Goal: Information Seeking & Learning: Learn about a topic

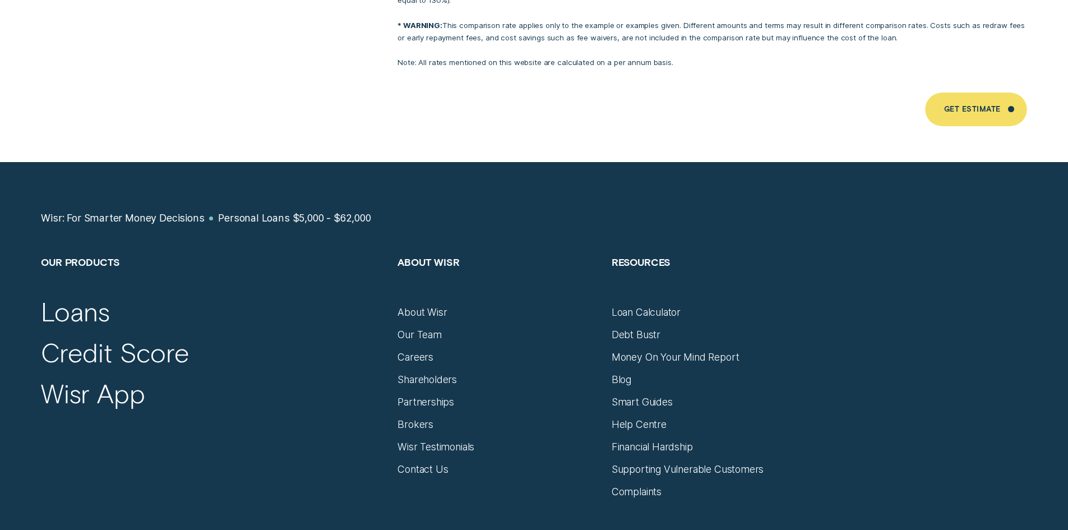
scroll to position [7572, 0]
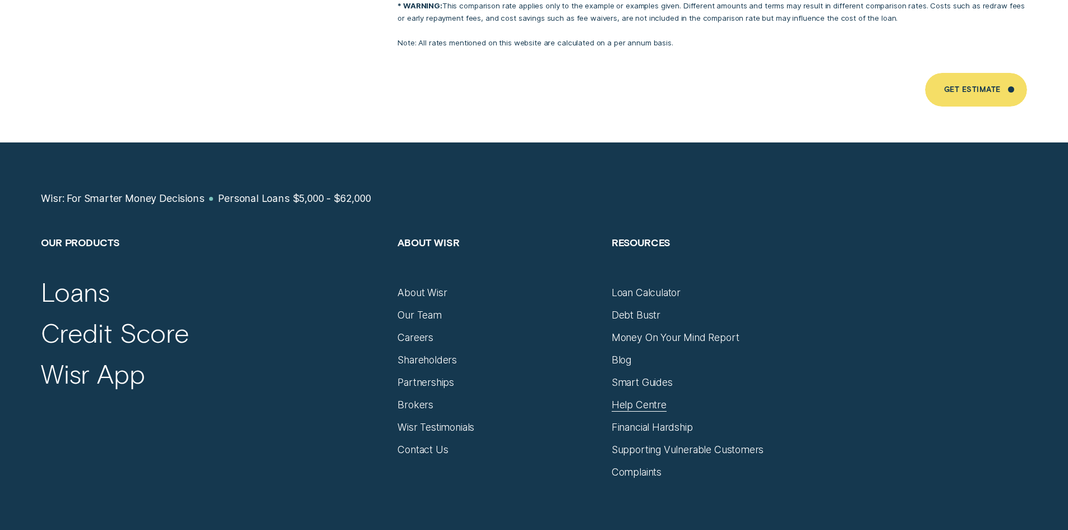
click at [651, 399] on div "Help Centre" at bounding box center [639, 405] width 55 height 12
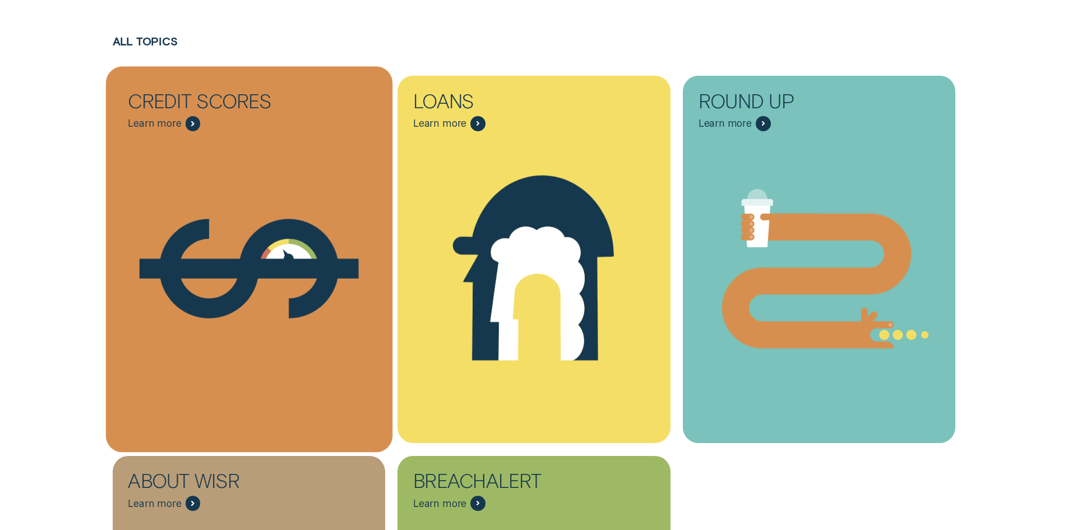
scroll to position [393, 0]
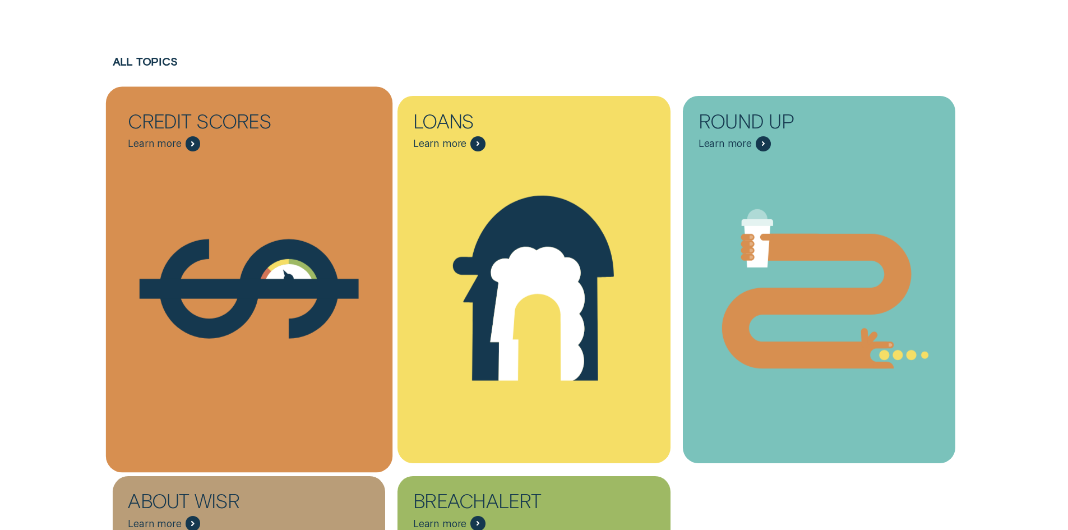
click at [315, 268] on icon "Credit Scores - Learn more" at bounding box center [248, 288] width 179 height 99
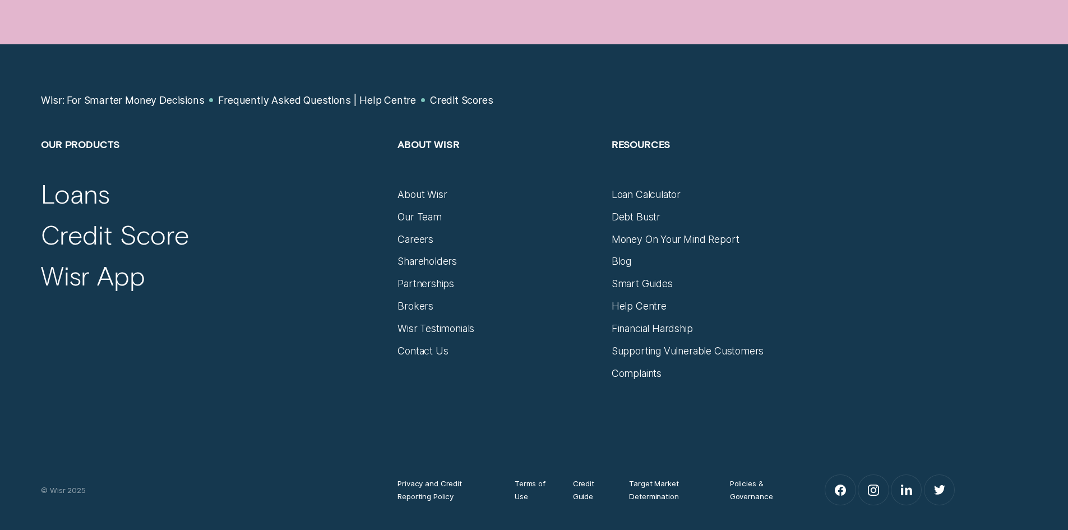
scroll to position [3478, 0]
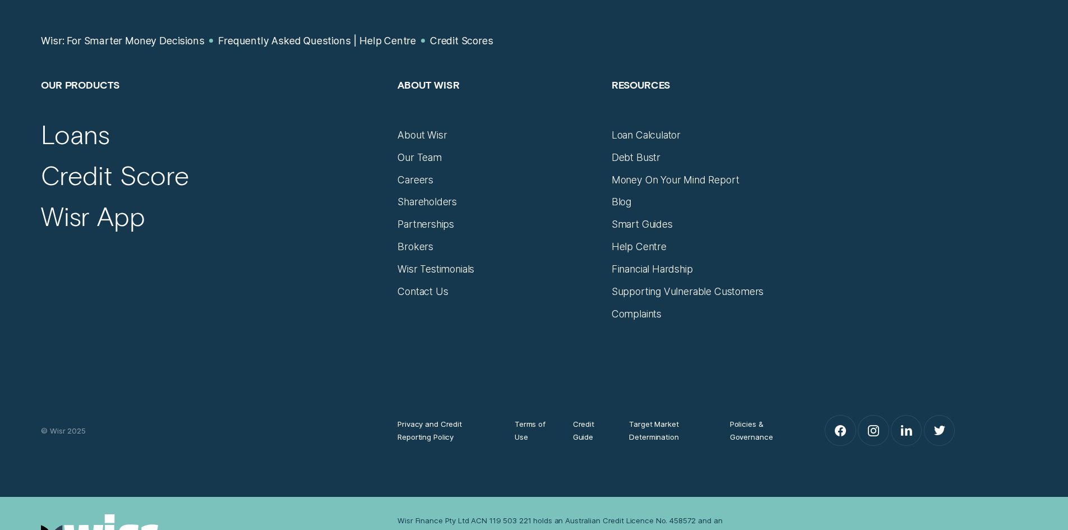
click at [868, 327] on div "Privacy and Credit Reporting Policy Terms of Use Credit Guide Target Market Det…" at bounding box center [534, 384] width 999 height 127
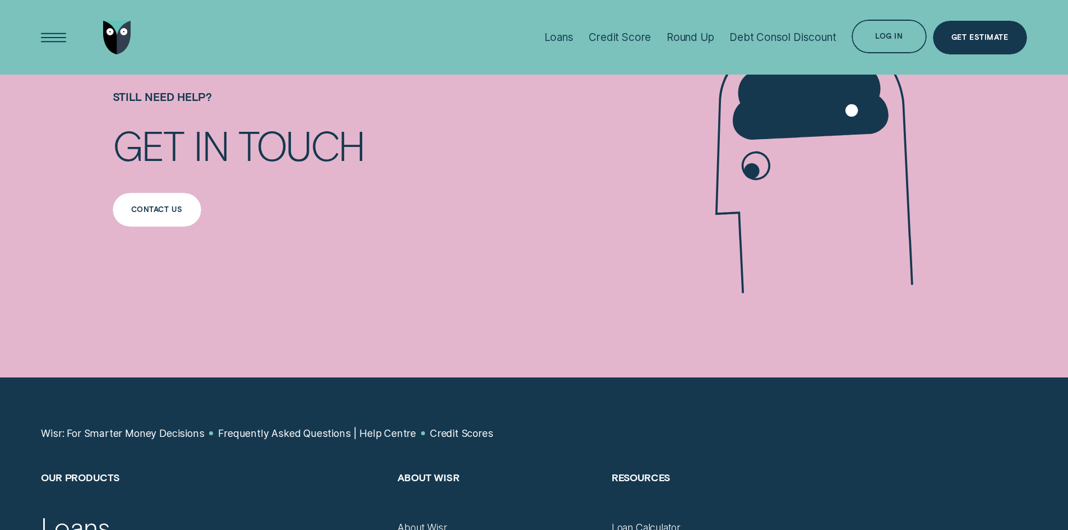
scroll to position [2804, 0]
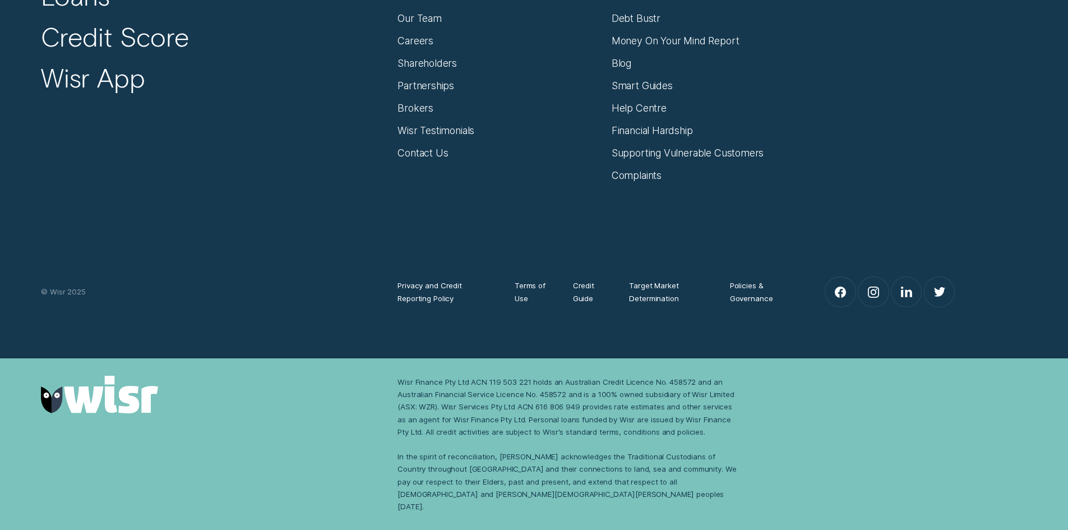
scroll to position [393, 0]
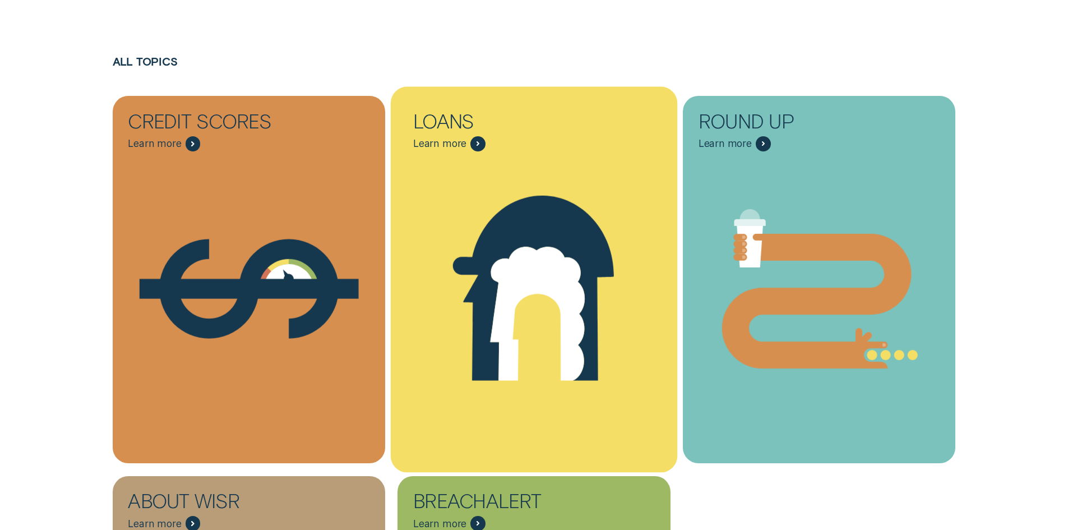
click at [533, 189] on icon "Loans - Learn more" at bounding box center [534, 288] width 287 height 219
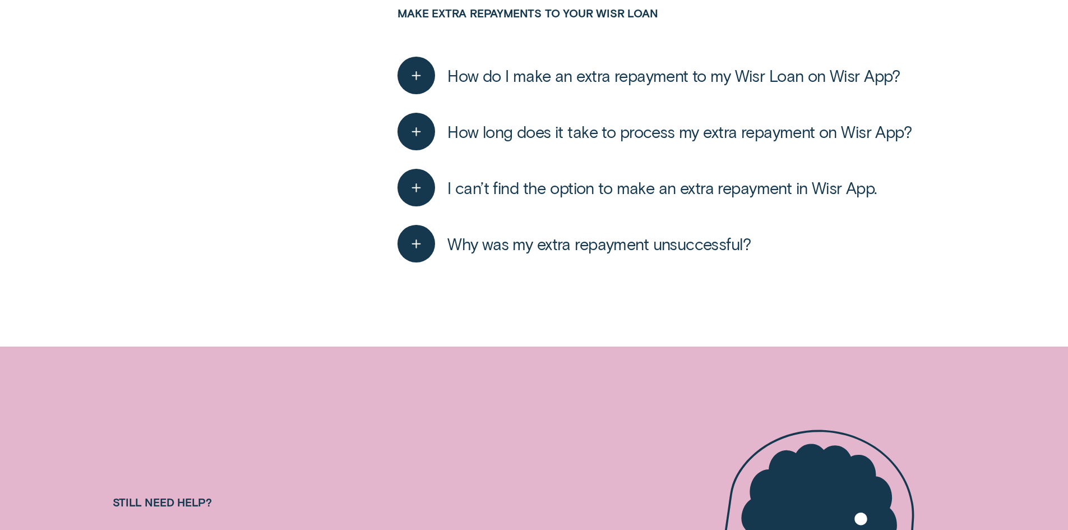
scroll to position [5665, 0]
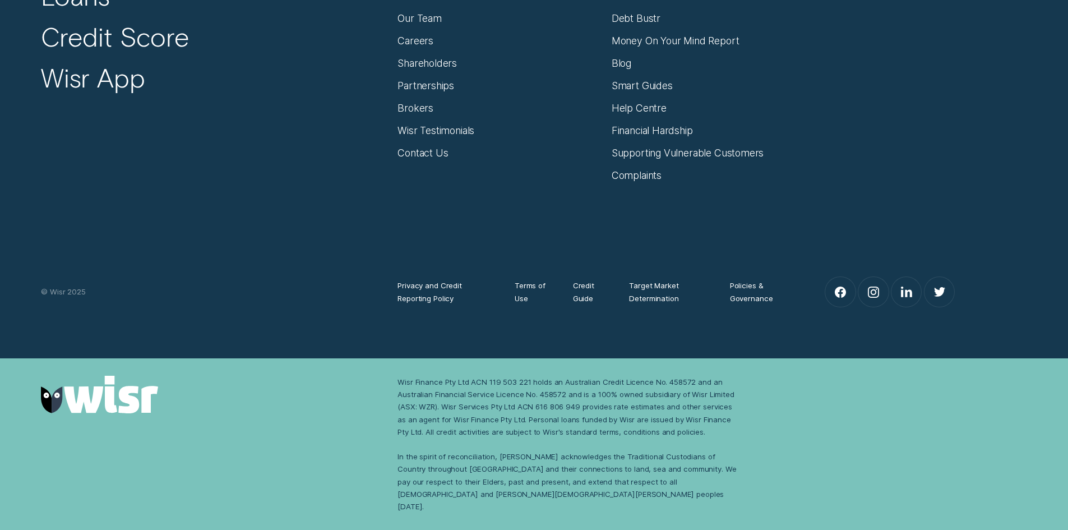
scroll to position [393, 0]
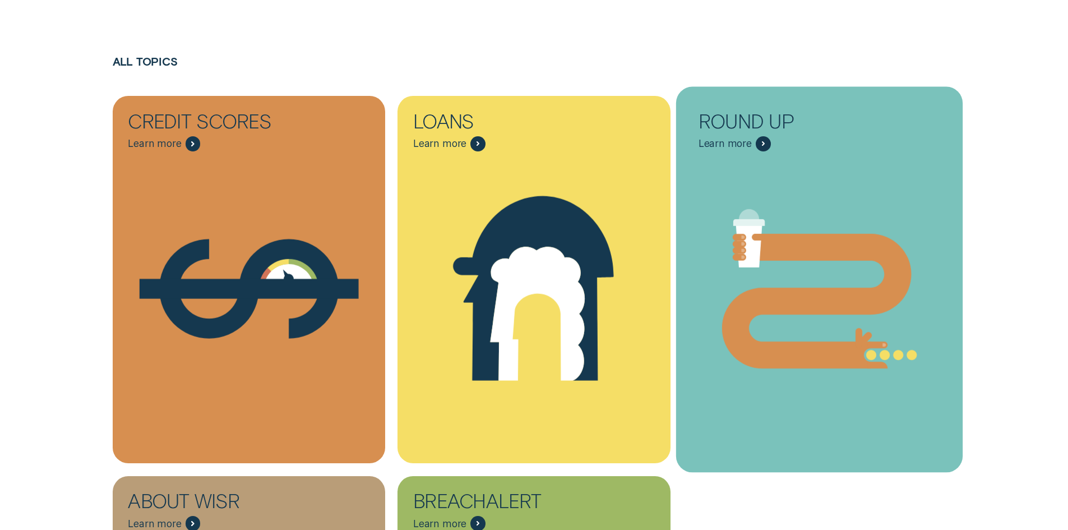
click at [883, 248] on icon "Round Up - Learn more" at bounding box center [817, 300] width 190 height 135
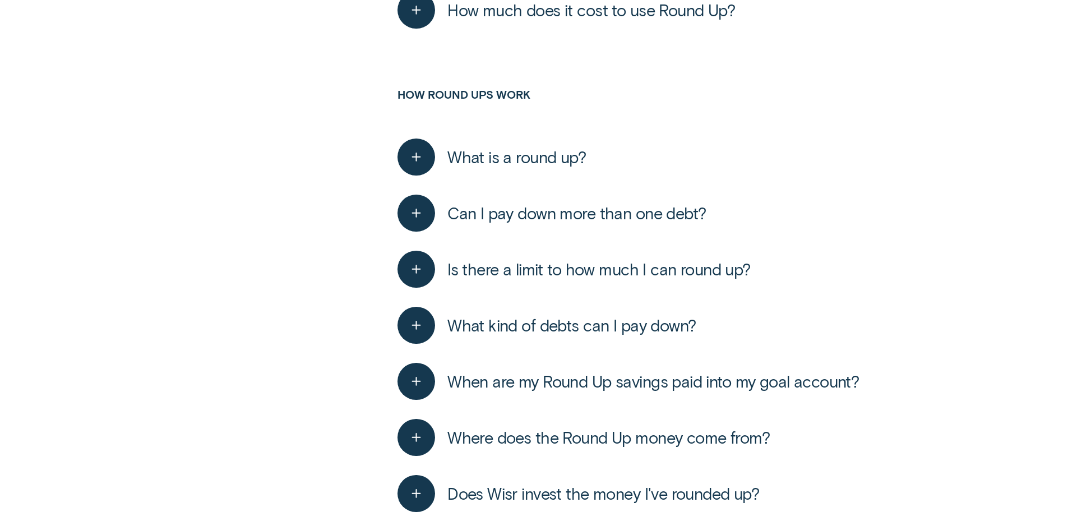
scroll to position [617, 0]
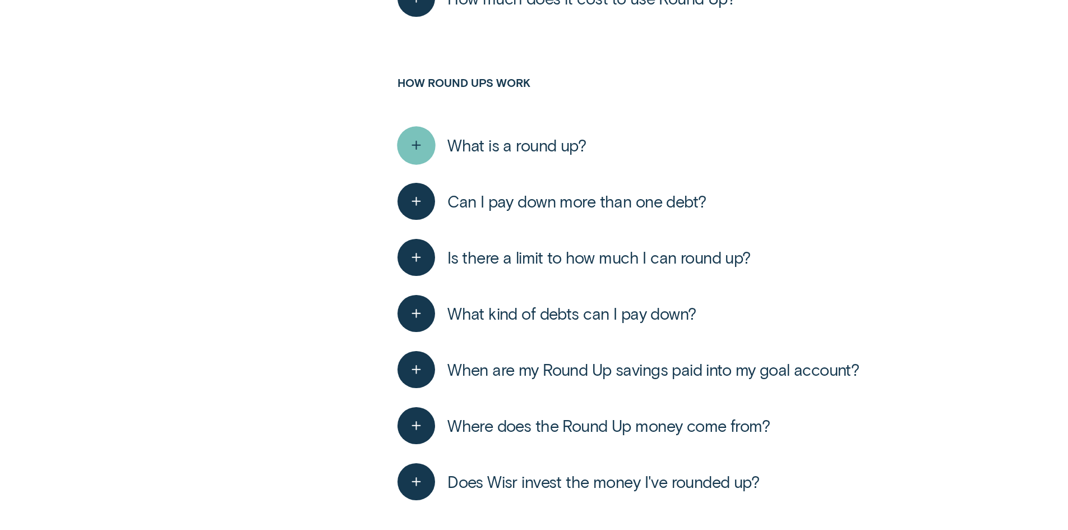
click at [428, 136] on div "button" at bounding box center [417, 145] width 38 height 38
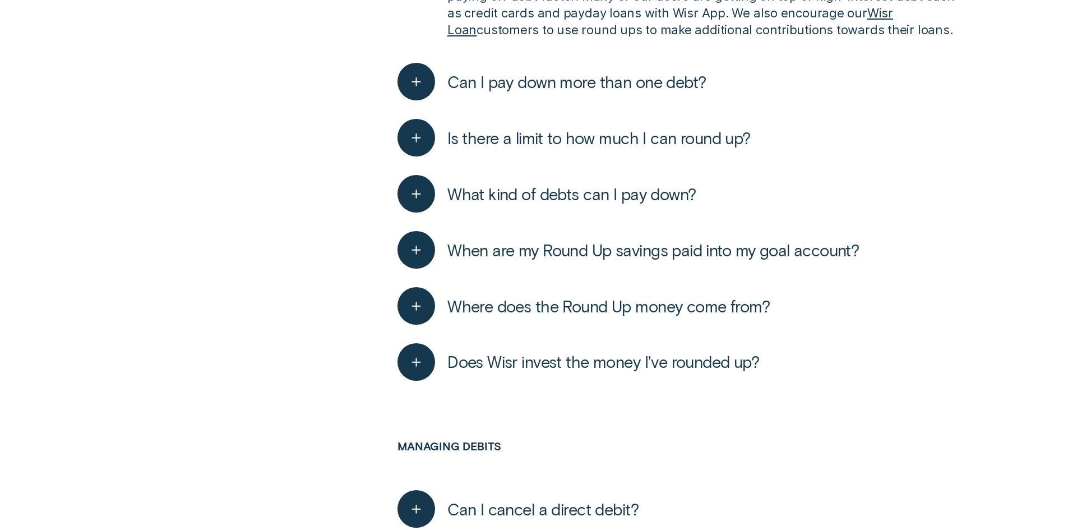
scroll to position [1290, 0]
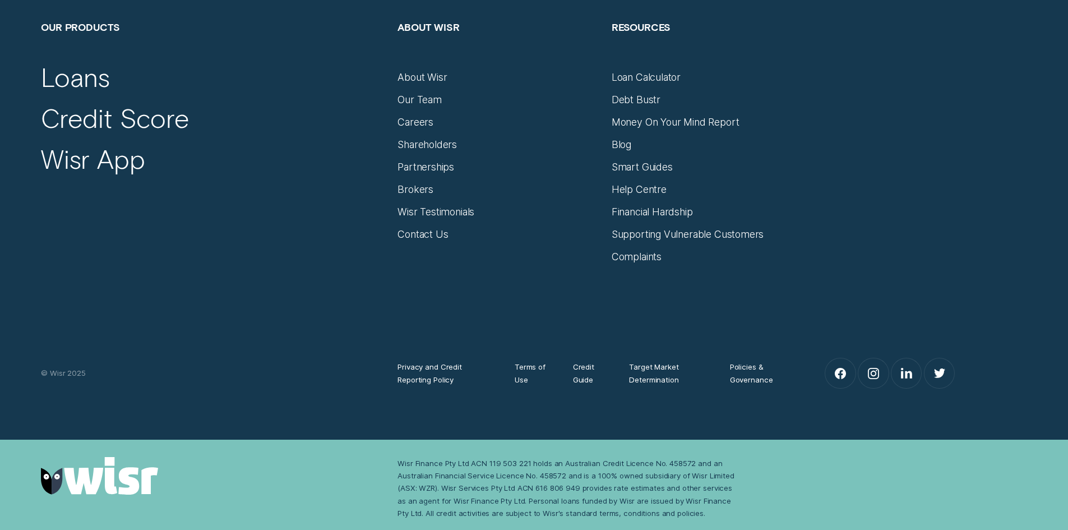
scroll to position [1876, 0]
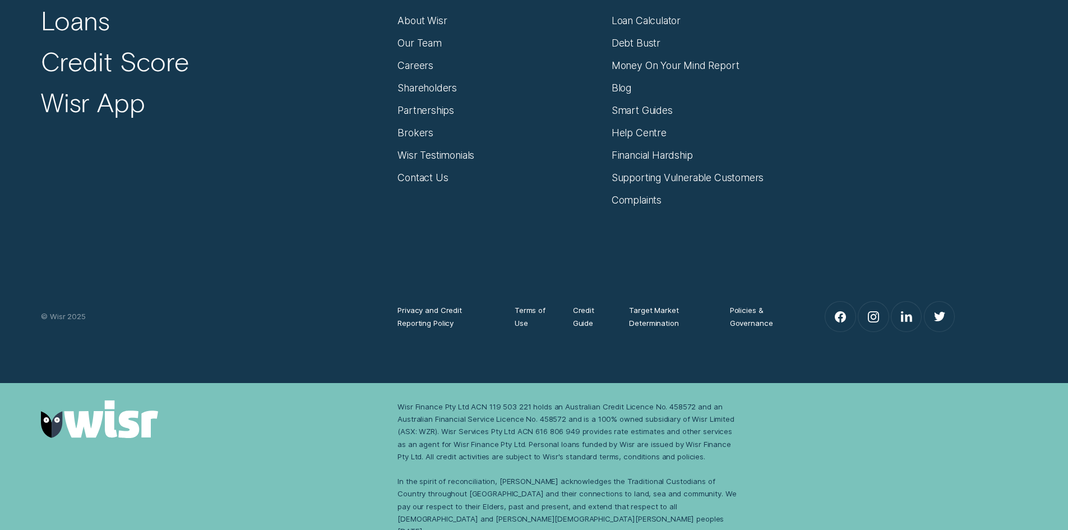
drag, startPoint x: 1006, startPoint y: 309, endPoint x: 972, endPoint y: 307, distance: 34.3
click at [964, 312] on div at bounding box center [926, 316] width 214 height 33
drag, startPoint x: 122, startPoint y: 317, endPoint x: 33, endPoint y: 297, distance: 92.0
click at [15, 310] on div "Wisr: For Smarter Money Decisions Frequently Asked Questions | Help Centre Our …" at bounding box center [534, 127] width 1068 height 412
click at [66, 274] on div "Privacy and Credit Reporting Policy Terms of Use Credit Guide Target Market Det…" at bounding box center [534, 269] width 999 height 127
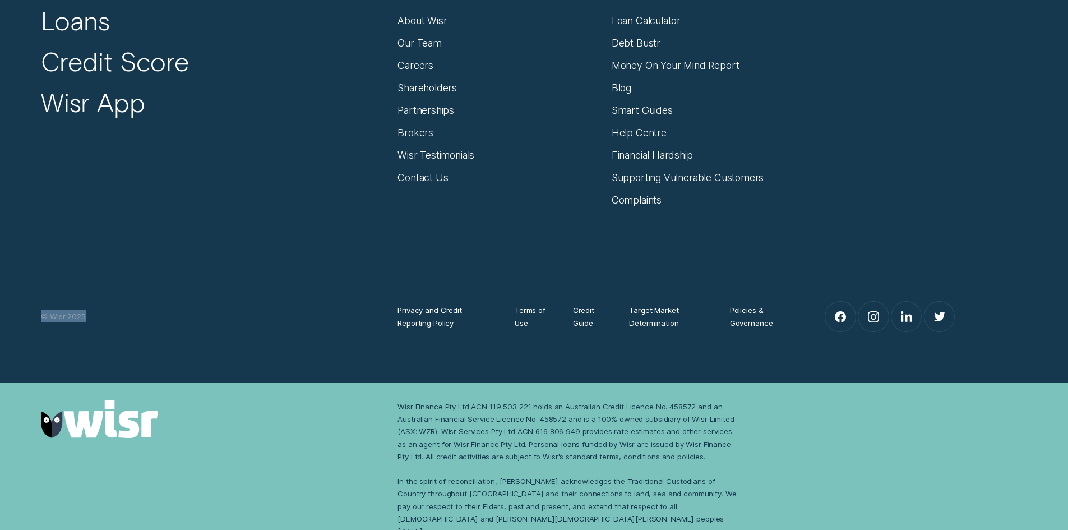
click at [83, 264] on div "Privacy and Credit Reporting Policy Terms of Use Credit Guide Target Market Det…" at bounding box center [534, 269] width 999 height 127
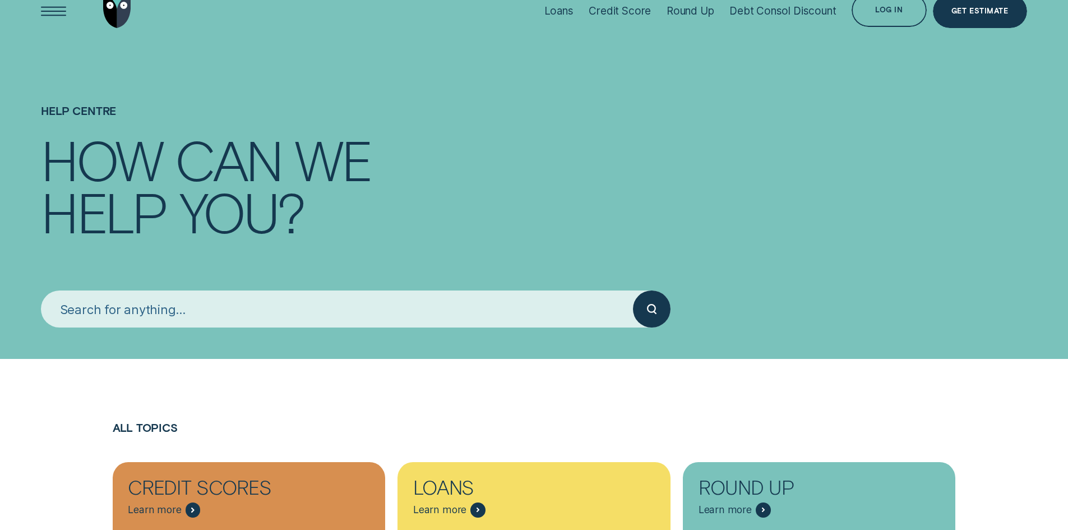
scroll to position [0, 0]
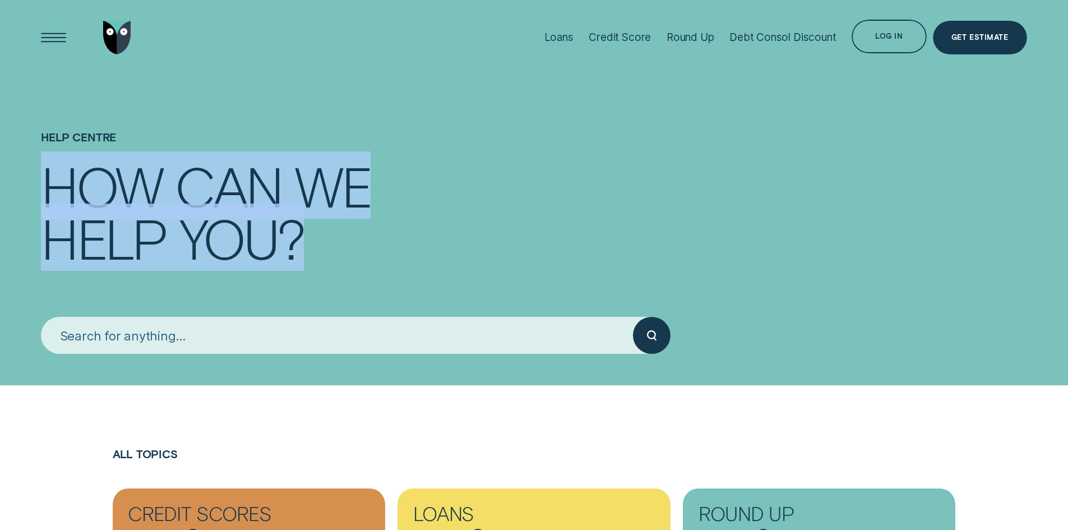
drag, startPoint x: 294, startPoint y: 255, endPoint x: 10, endPoint y: 211, distance: 287.6
click at [10, 211] on div "Help Centre How can we help you?" at bounding box center [534, 192] width 1068 height 385
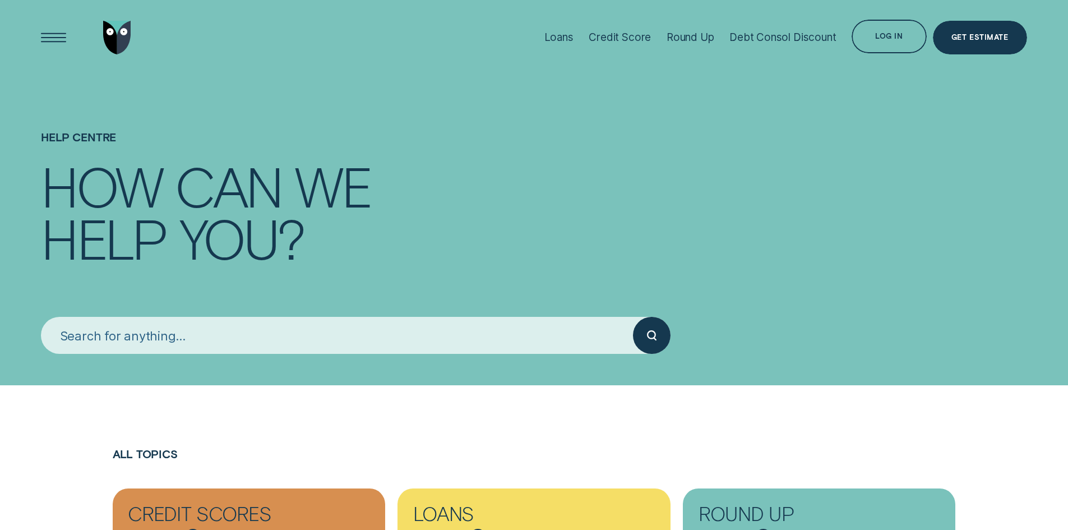
click at [11, 205] on div "Help Centre How can we help you?" at bounding box center [534, 192] width 1068 height 385
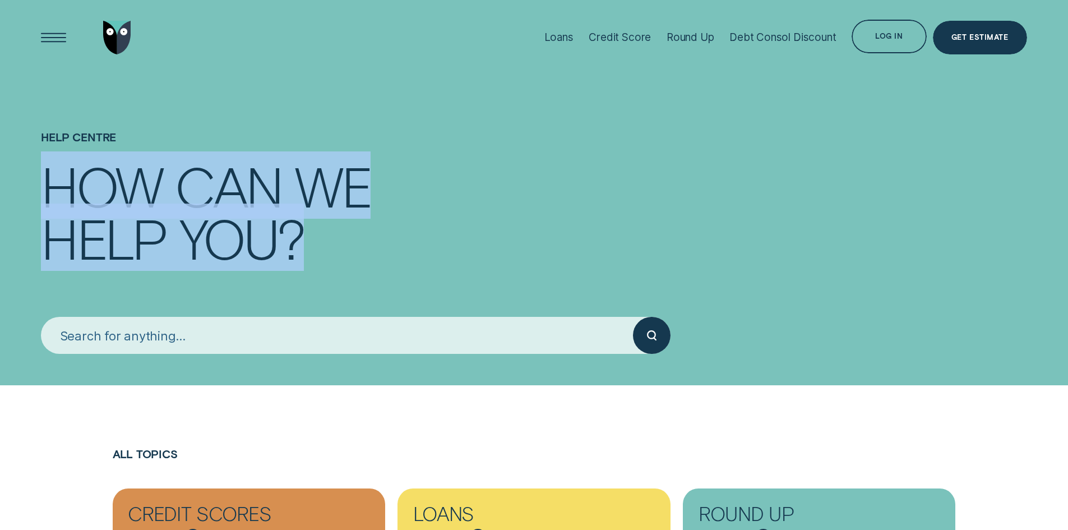
drag, startPoint x: 139, startPoint y: 209, endPoint x: 453, endPoint y: 257, distance: 318.3
click at [453, 257] on div "Help Centre How can we help you?" at bounding box center [534, 192] width 1068 height 385
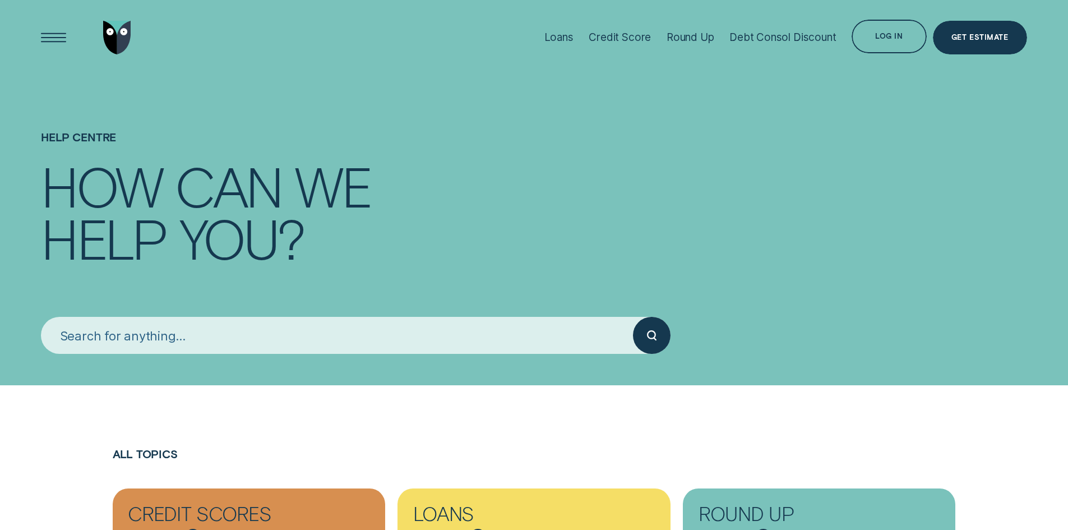
click at [453, 257] on div "help you?" at bounding box center [534, 237] width 986 height 52
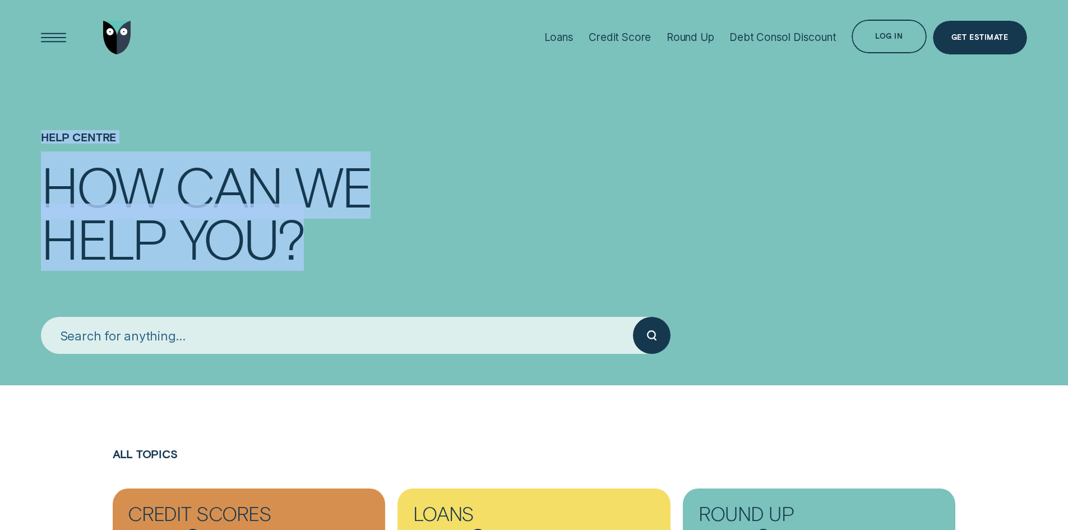
drag, startPoint x: 40, startPoint y: 137, endPoint x: 443, endPoint y: 246, distance: 417.3
click at [443, 246] on div "Help Centre How can we help you?" at bounding box center [534, 192] width 1068 height 385
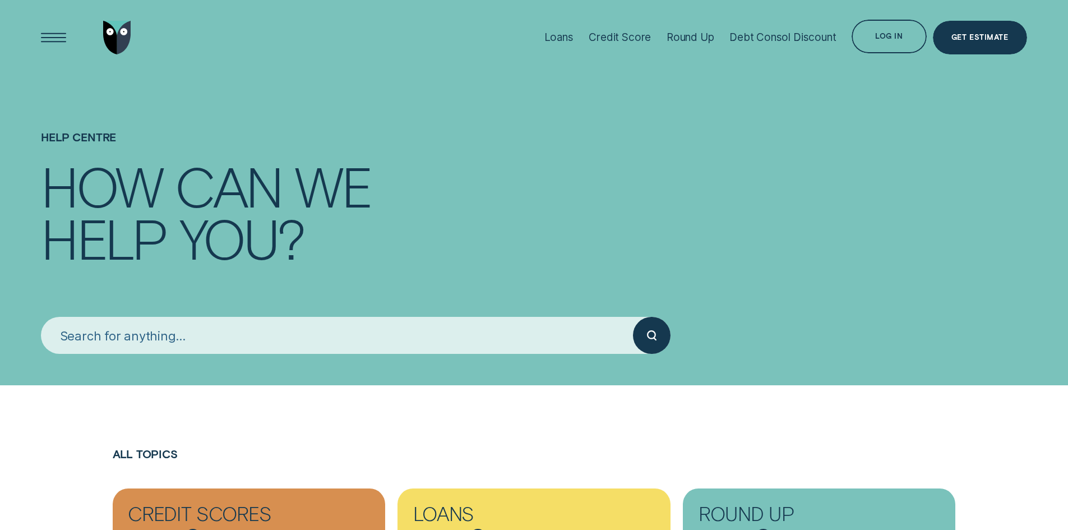
drag, startPoint x: 450, startPoint y: 241, endPoint x: 467, endPoint y: 231, distance: 19.6
click at [450, 241] on div "help you?" at bounding box center [534, 237] width 986 height 52
click at [597, 36] on div "Credit Score" at bounding box center [620, 37] width 62 height 13
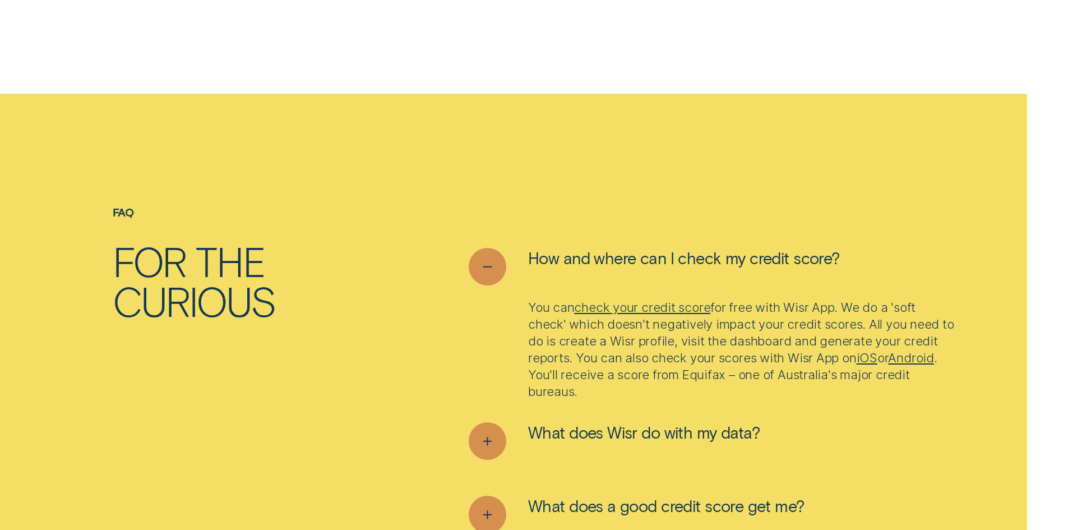
scroll to position [4375, 0]
